Goal: Task Accomplishment & Management: Manage account settings

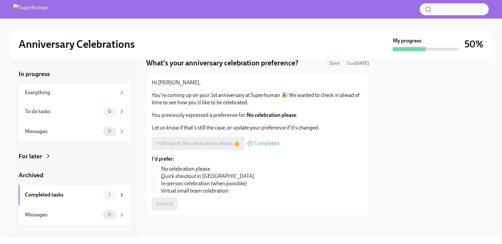
scroll to position [25, 0]
click at [83, 108] on div "To do tasks" at bounding box center [62, 111] width 75 height 7
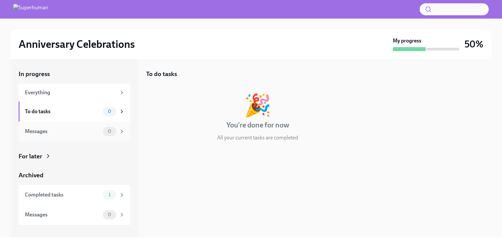
click at [78, 134] on div "Messages" at bounding box center [62, 131] width 75 height 7
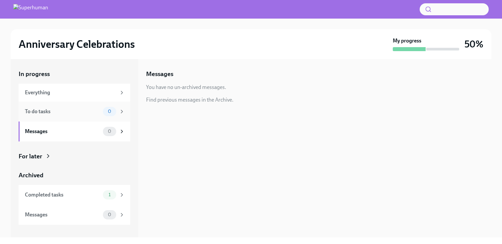
click at [82, 110] on div "To do tasks" at bounding box center [62, 111] width 75 height 7
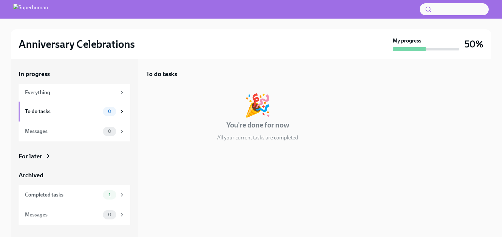
click at [82, 197] on div "Completed tasks" at bounding box center [62, 194] width 75 height 7
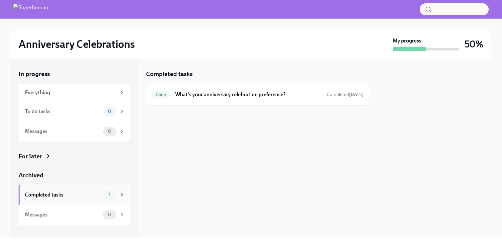
click at [119, 196] on icon at bounding box center [122, 195] width 6 height 6
click at [102, 196] on div "Completed tasks 1" at bounding box center [75, 194] width 100 height 9
click at [395, 43] on strong "My progress" at bounding box center [406, 40] width 29 height 7
click at [266, 96] on h6 "What's your anniversary celebration preference?" at bounding box center [248, 94] width 146 height 7
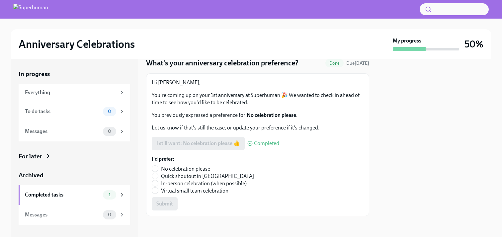
scroll to position [24, 0]
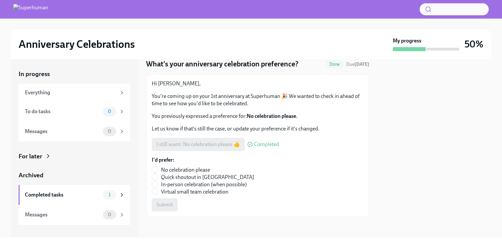
drag, startPoint x: 438, startPoint y: 35, endPoint x: 436, endPoint y: 39, distance: 4.3
click at [438, 35] on div "Anniversary Celebrations My progress 50%" at bounding box center [251, 44] width 480 height 30
click at [434, 43] on div "My progress" at bounding box center [425, 44] width 66 height 14
click at [92, 92] on div "Everything" at bounding box center [70, 92] width 91 height 7
